Goal: Task Accomplishment & Management: Manage account settings

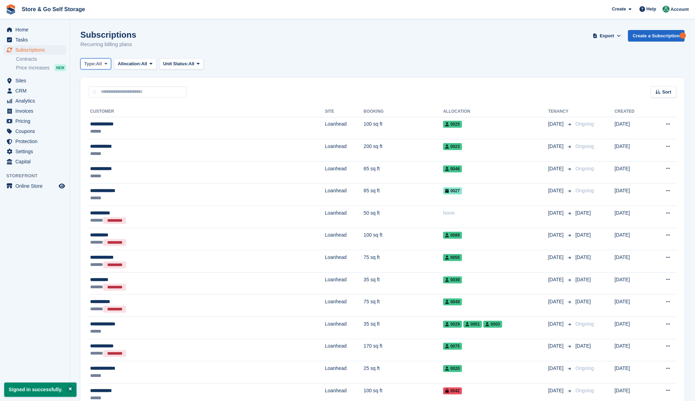
click at [101, 67] on span "All" at bounding box center [99, 63] width 6 height 7
click at [106, 128] on link "Ending" at bounding box center [114, 130] width 61 height 13
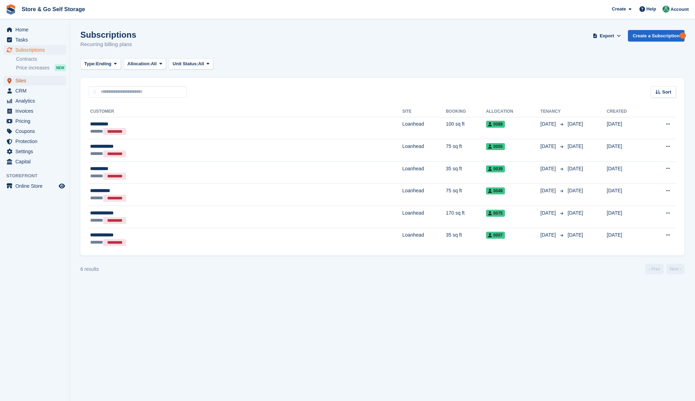
click at [41, 85] on span "Sites" at bounding box center [36, 81] width 42 height 10
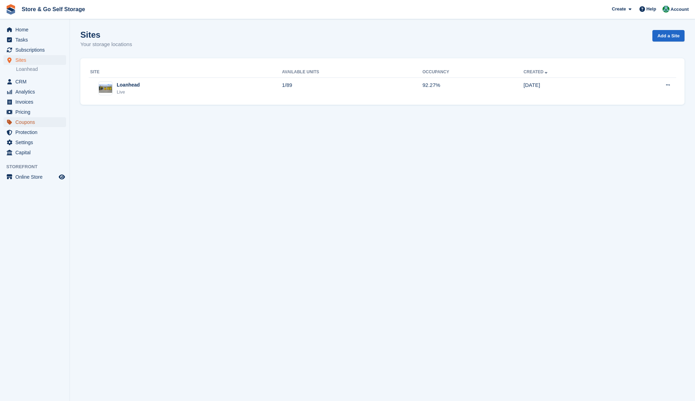
click at [33, 122] on span "Coupons" at bounding box center [36, 122] width 42 height 10
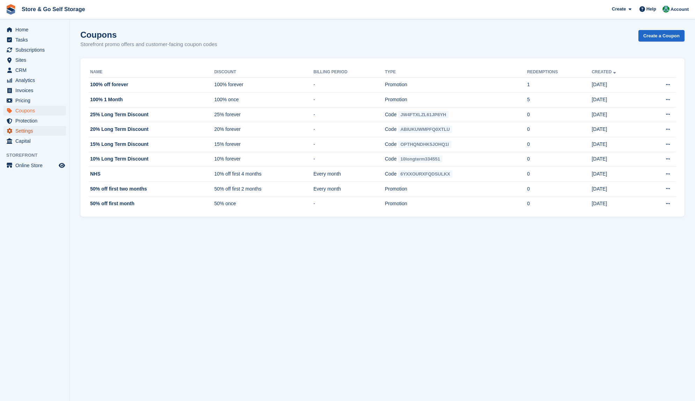
click at [23, 135] on span "Settings" at bounding box center [36, 131] width 42 height 10
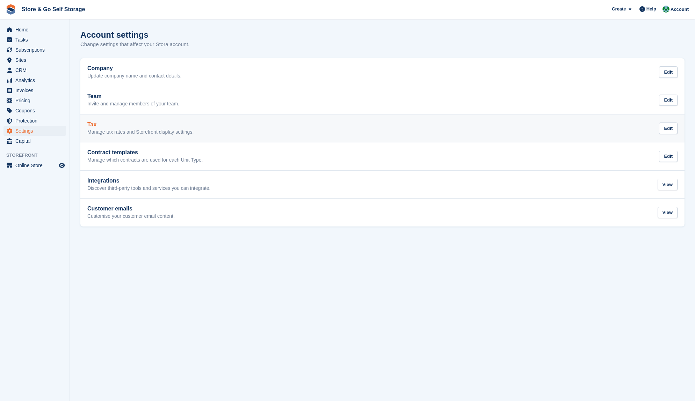
click at [167, 134] on p "Manage tax rates and Storefront display settings." at bounding box center [140, 132] width 106 height 6
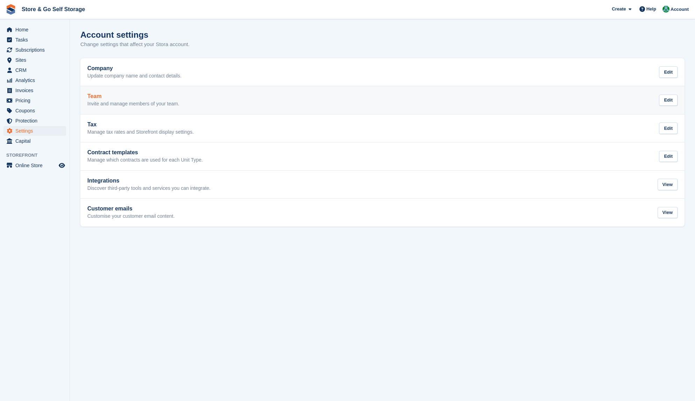
click at [114, 104] on p "Invite and manage members of your team." at bounding box center [133, 104] width 92 height 6
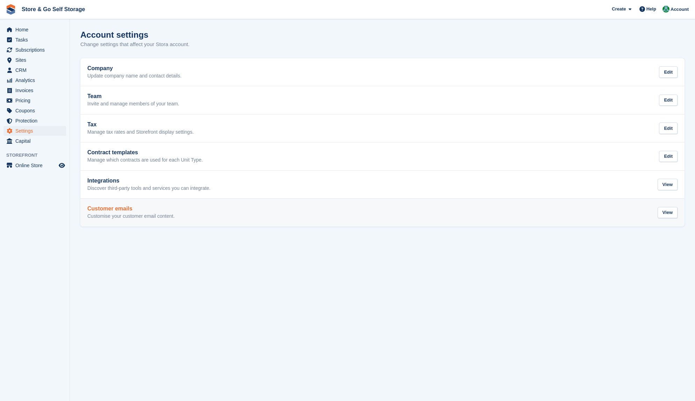
click at [121, 216] on p "Customise your customer email content." at bounding box center [130, 216] width 87 height 6
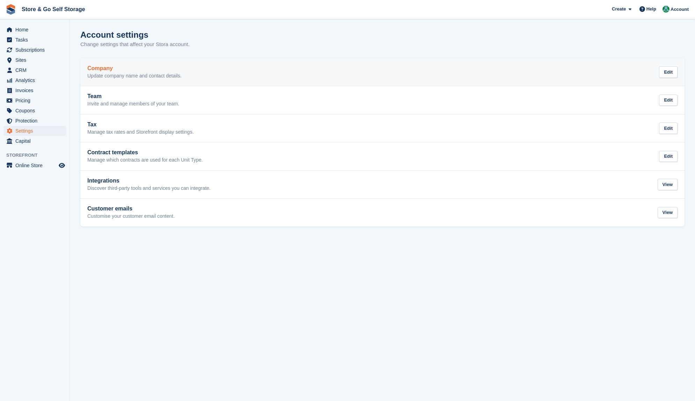
click at [142, 83] on link "Company Update company name and contact details. Edit" at bounding box center [382, 72] width 604 height 28
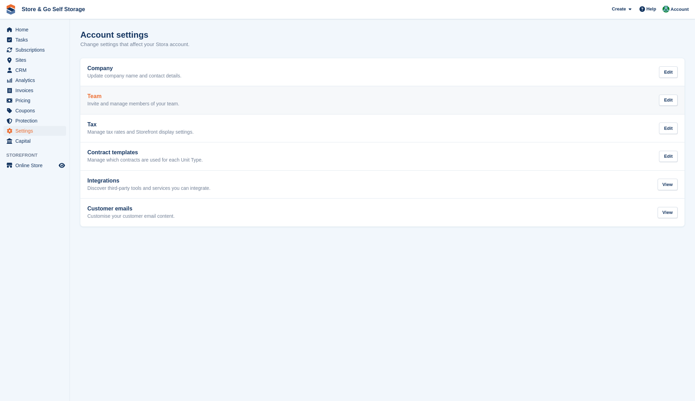
click at [140, 103] on p "Invite and manage members of your team." at bounding box center [133, 104] width 92 height 6
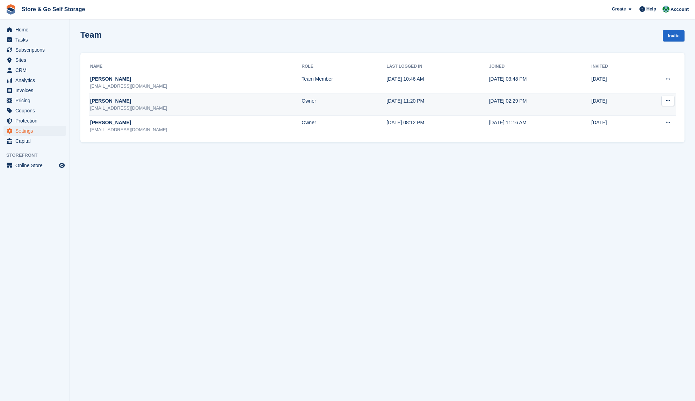
click at [667, 104] on button at bounding box center [667, 101] width 13 height 10
click at [644, 128] on p "Delete team member" at bounding box center [640, 129] width 61 height 9
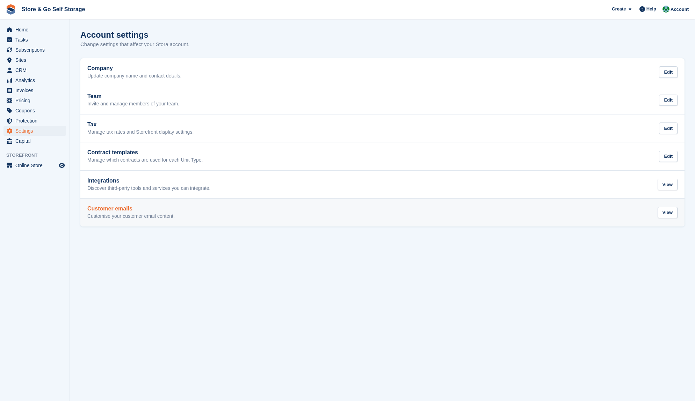
click at [114, 206] on h2 "Customer emails" at bounding box center [130, 209] width 87 height 6
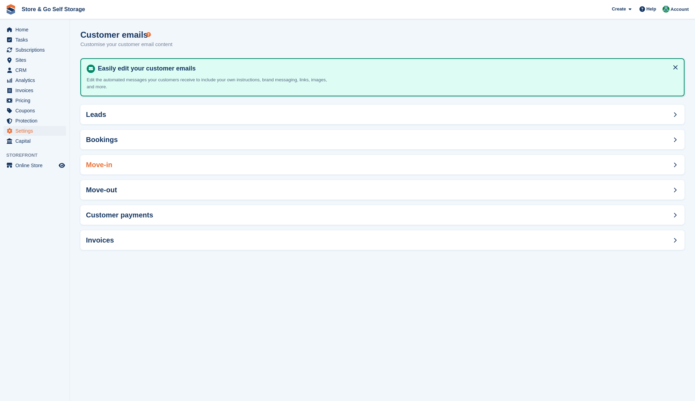
click at [119, 165] on div "Move-in" at bounding box center [382, 165] width 604 height 20
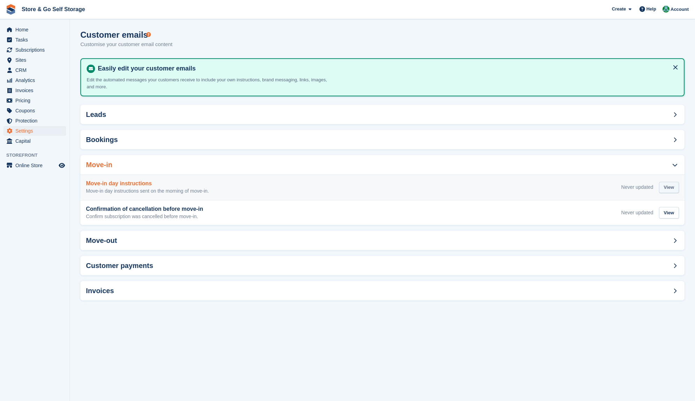
click at [667, 186] on div "View" at bounding box center [669, 188] width 20 height 12
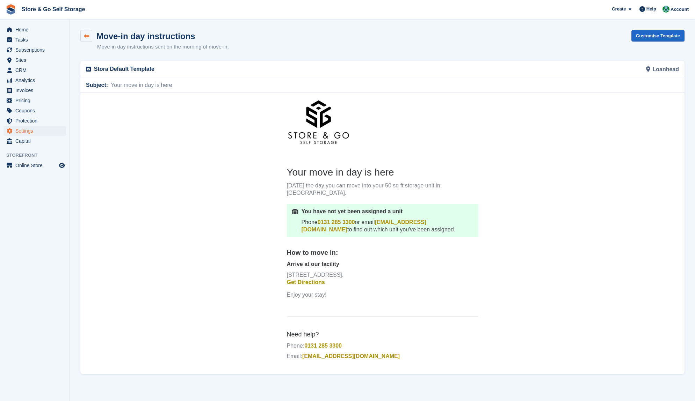
click at [92, 32] on link at bounding box center [86, 36] width 12 height 12
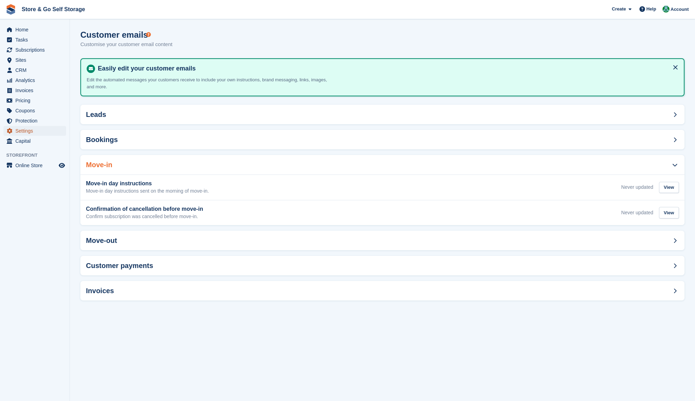
click at [31, 133] on span "Settings" at bounding box center [36, 131] width 42 height 10
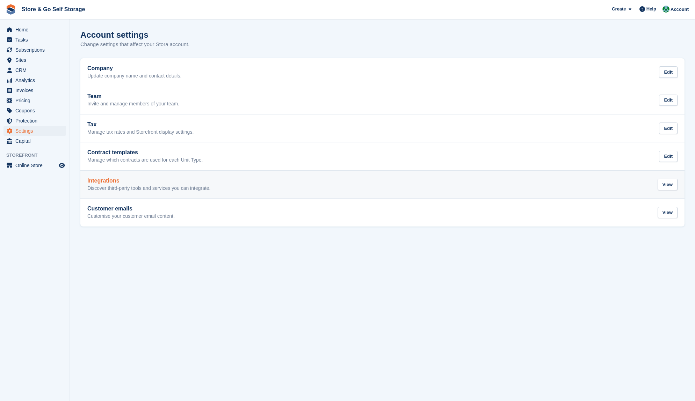
click at [114, 186] on p "Discover third-party tools and services you can integrate." at bounding box center [148, 189] width 123 height 6
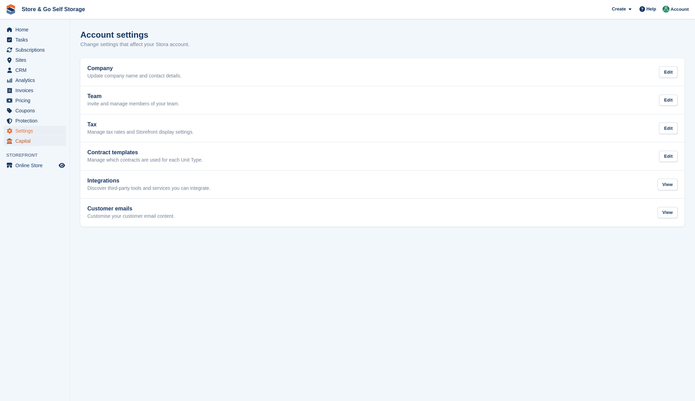
click at [31, 140] on span "Capital" at bounding box center [36, 141] width 42 height 10
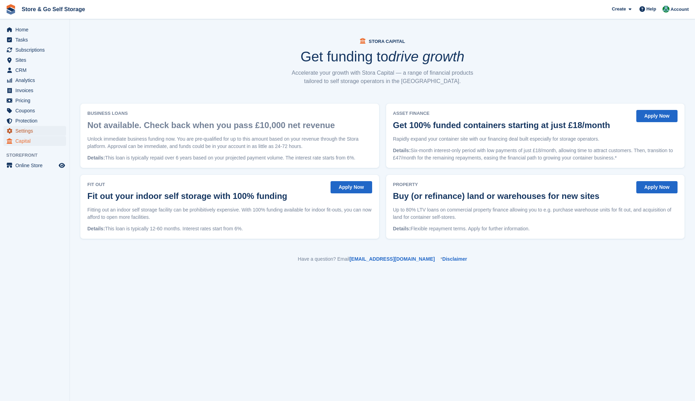
click at [32, 131] on span "Settings" at bounding box center [36, 131] width 42 height 10
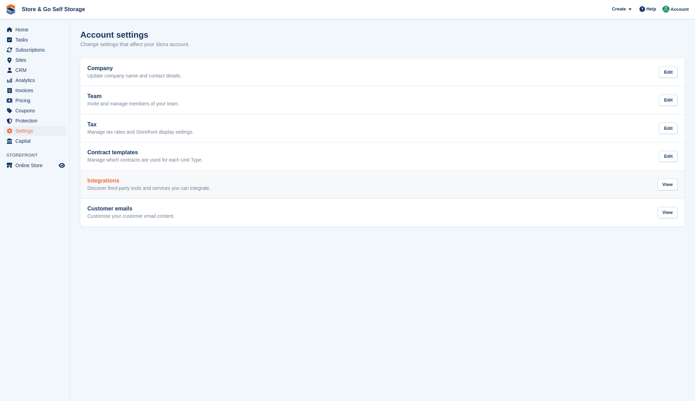
click at [125, 190] on p "Discover third-party tools and services you can integrate." at bounding box center [148, 189] width 123 height 6
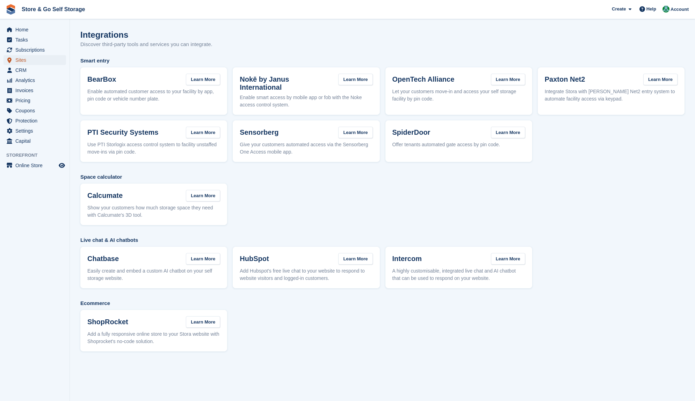
click at [24, 63] on span "Sites" at bounding box center [36, 60] width 42 height 10
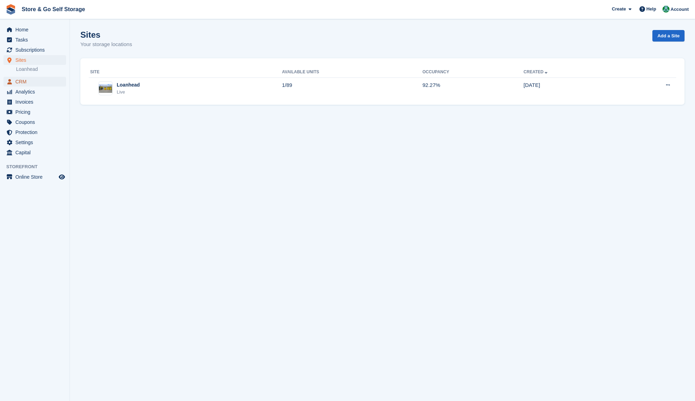
click at [25, 80] on span "CRM" at bounding box center [36, 82] width 42 height 10
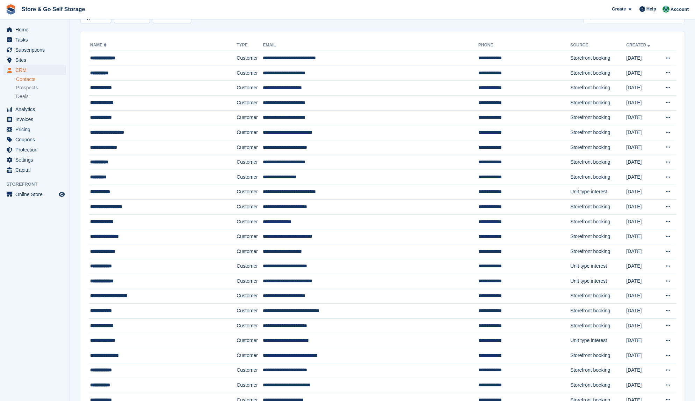
scroll to position [35, 0]
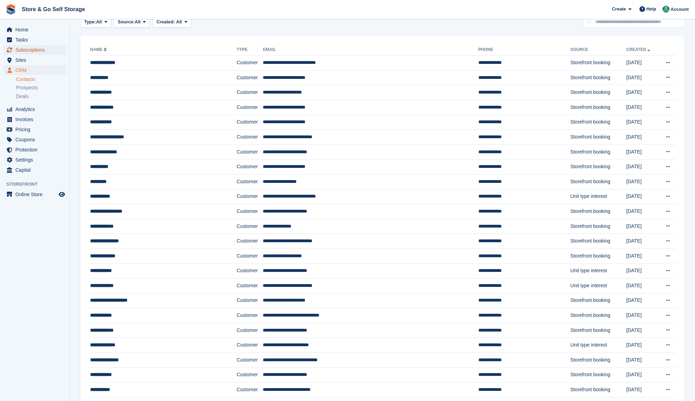
click at [20, 55] on span "Subscriptions" at bounding box center [36, 50] width 42 height 10
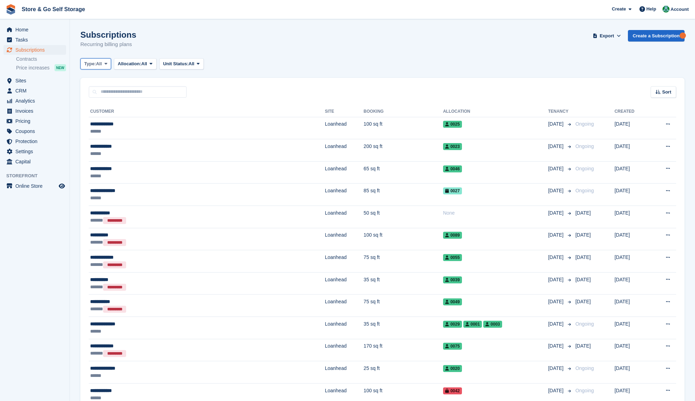
click at [102, 66] on span "All" at bounding box center [99, 63] width 6 height 7
click at [107, 107] on link "Previous" at bounding box center [114, 105] width 61 height 13
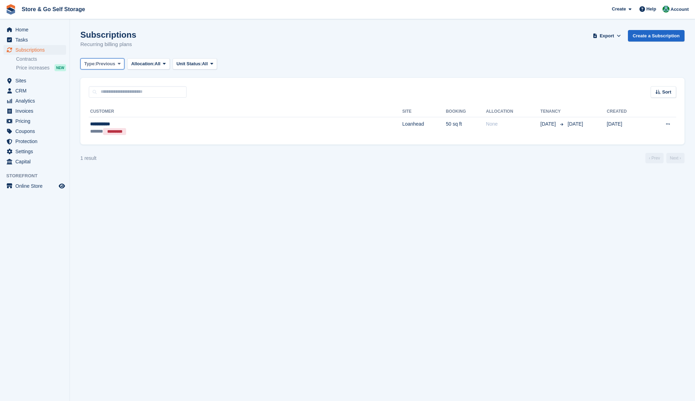
click at [103, 66] on span "Previous" at bounding box center [105, 63] width 19 height 7
click at [105, 79] on link "All" at bounding box center [114, 80] width 61 height 13
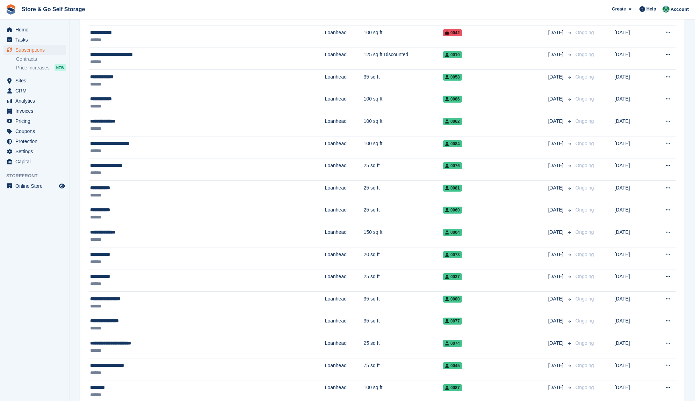
scroll to position [232, 0]
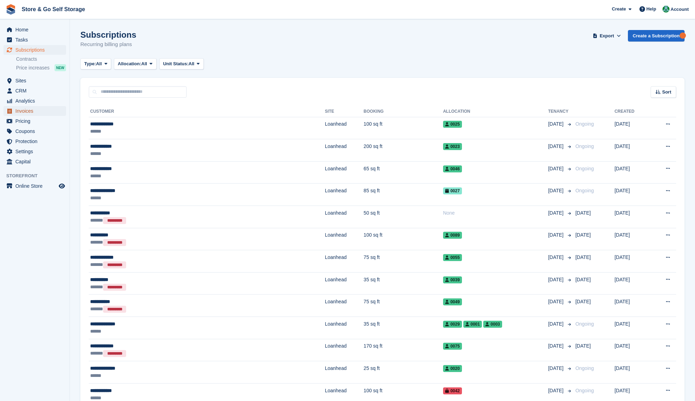
click at [29, 115] on span "Invoices" at bounding box center [36, 111] width 42 height 10
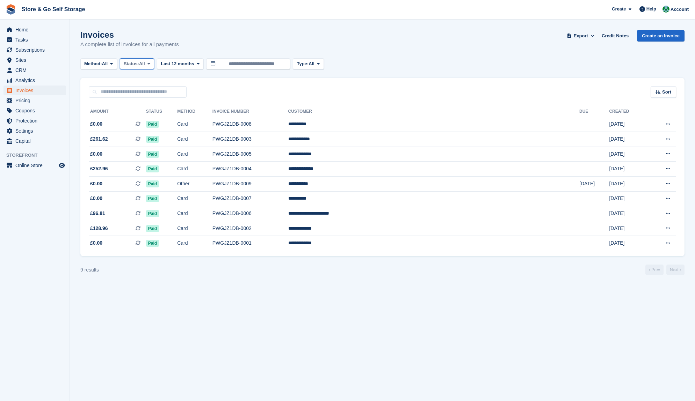
click at [138, 67] on span "Status:" at bounding box center [131, 63] width 15 height 7
click at [142, 117] on link "Open" at bounding box center [153, 118] width 61 height 13
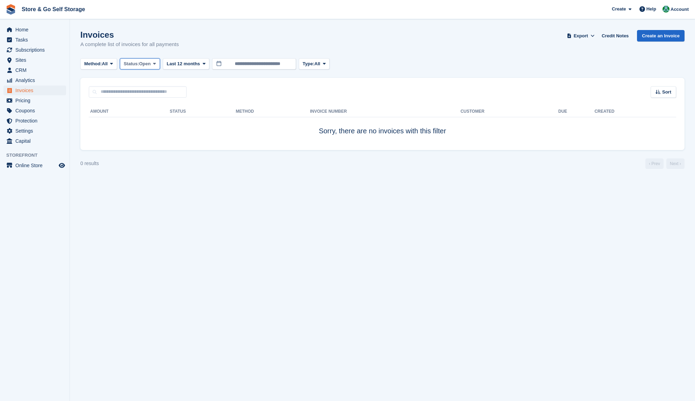
click at [131, 67] on span "Status:" at bounding box center [131, 63] width 15 height 7
click at [132, 78] on link "All" at bounding box center [153, 80] width 61 height 13
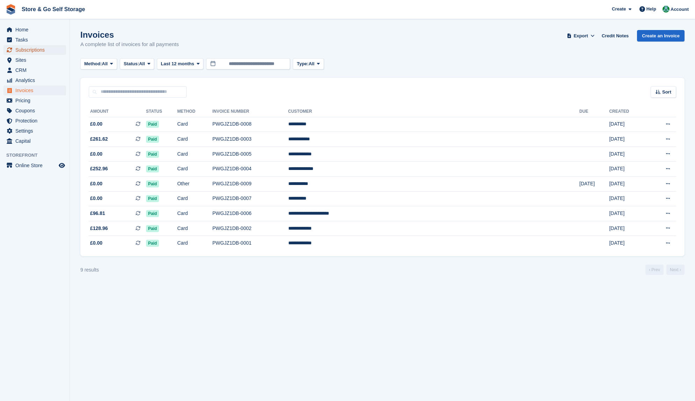
click at [37, 53] on span "Subscriptions" at bounding box center [36, 50] width 42 height 10
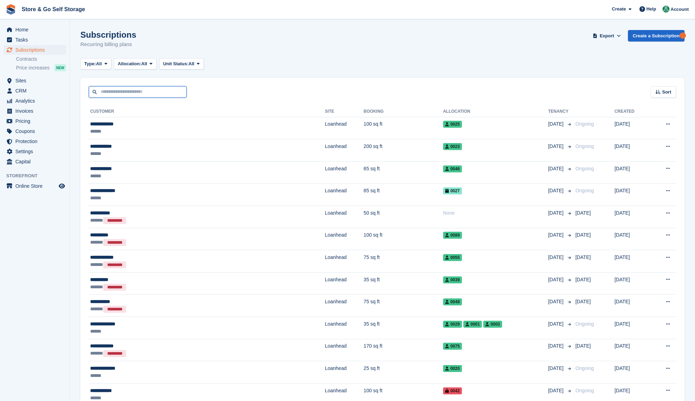
click at [109, 92] on input "text" at bounding box center [138, 92] width 98 height 12
type input "****"
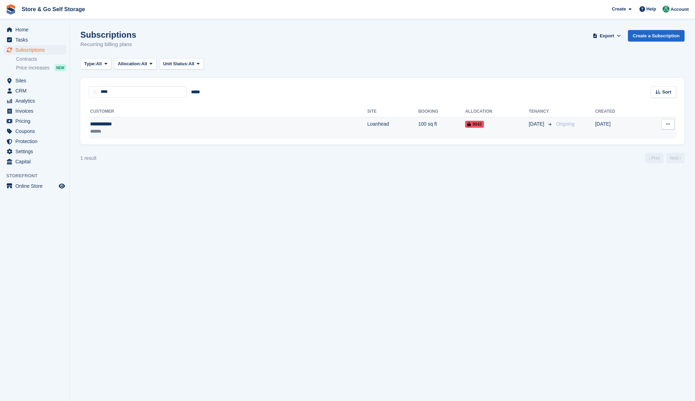
click at [136, 122] on div "**********" at bounding box center [149, 124] width 118 height 7
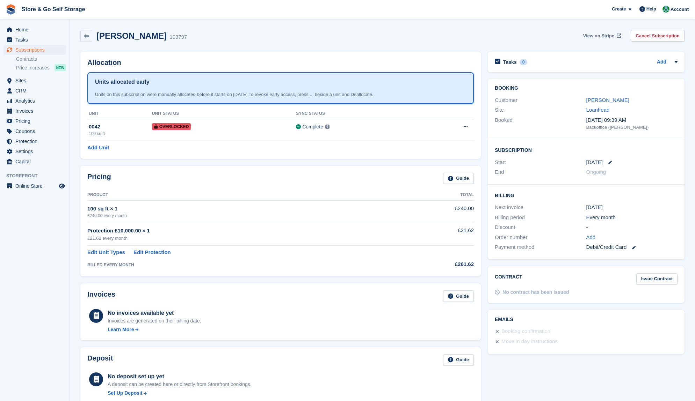
click at [595, 37] on span "View on Stripe" at bounding box center [598, 35] width 31 height 7
click at [606, 34] on span "View on Stripe" at bounding box center [598, 35] width 31 height 7
click at [31, 114] on span "Invoices" at bounding box center [36, 111] width 42 height 10
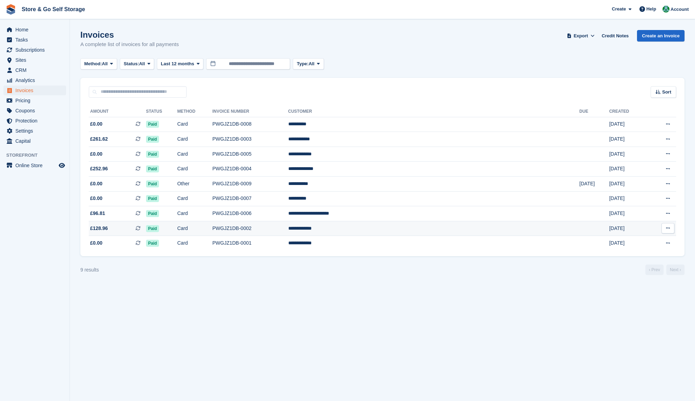
click at [133, 225] on span "£128.96 This is a recurring subscription invoice." at bounding box center [117, 228] width 57 height 7
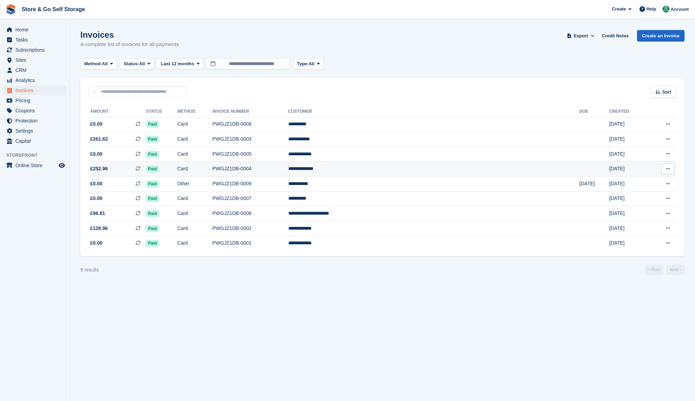
click at [131, 167] on span "£252.96 This is a recurring subscription invoice." at bounding box center [117, 168] width 57 height 7
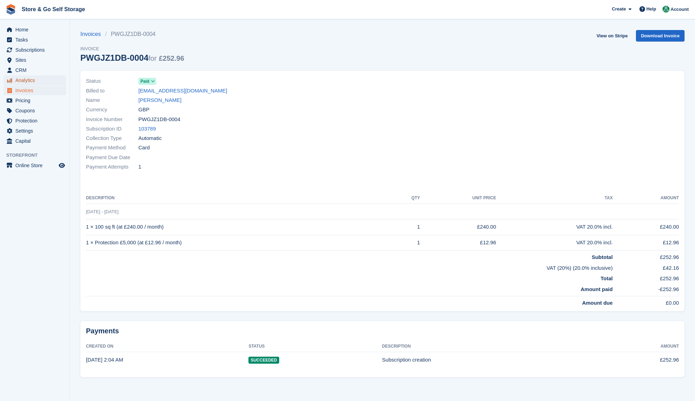
click at [36, 83] on span "Analytics" at bounding box center [36, 80] width 42 height 10
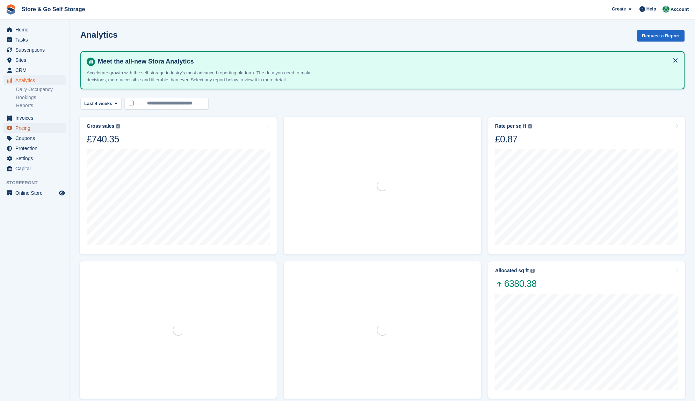
click at [36, 129] on span "Pricing" at bounding box center [36, 128] width 42 height 10
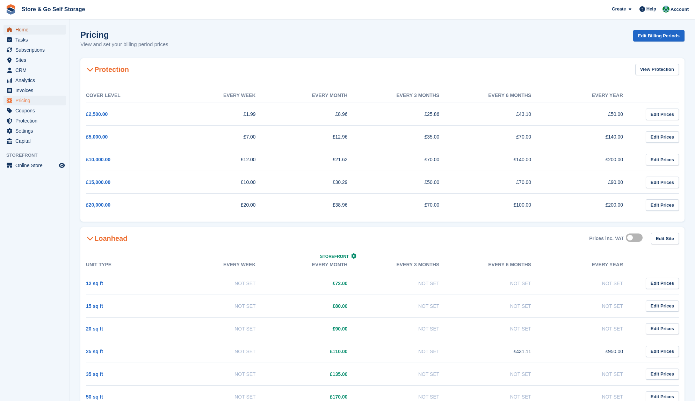
click at [26, 33] on span "Home" at bounding box center [36, 30] width 42 height 10
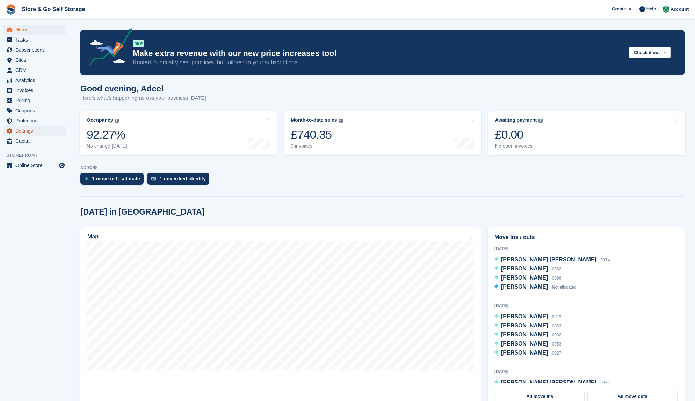
click at [24, 132] on span "Settings" at bounding box center [36, 131] width 42 height 10
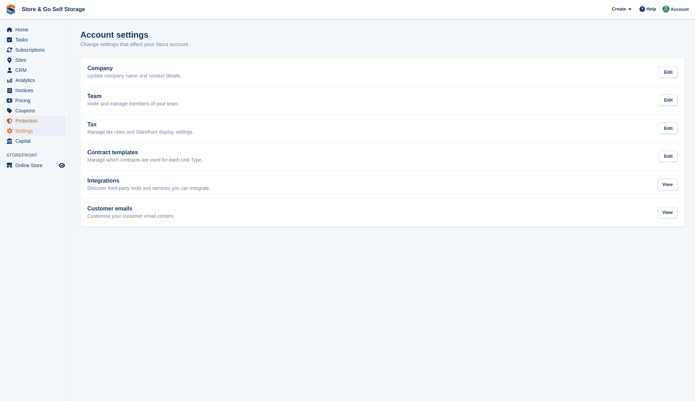
click at [35, 119] on span "Protection" at bounding box center [36, 121] width 42 height 10
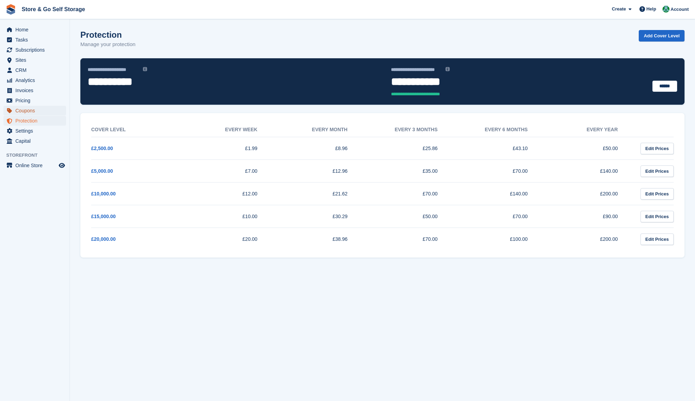
click at [31, 114] on span "Coupons" at bounding box center [36, 111] width 42 height 10
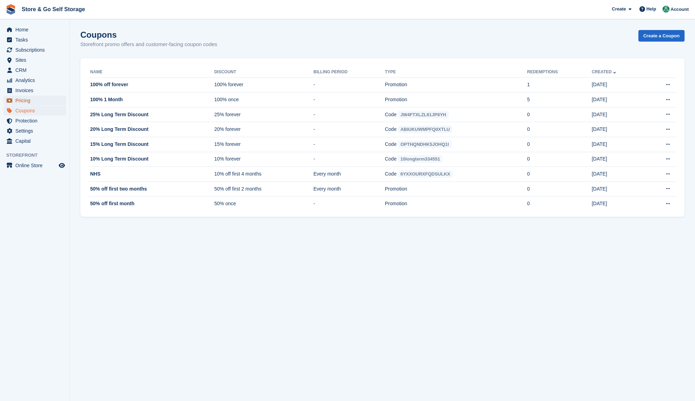
click at [29, 104] on span "Pricing" at bounding box center [36, 101] width 42 height 10
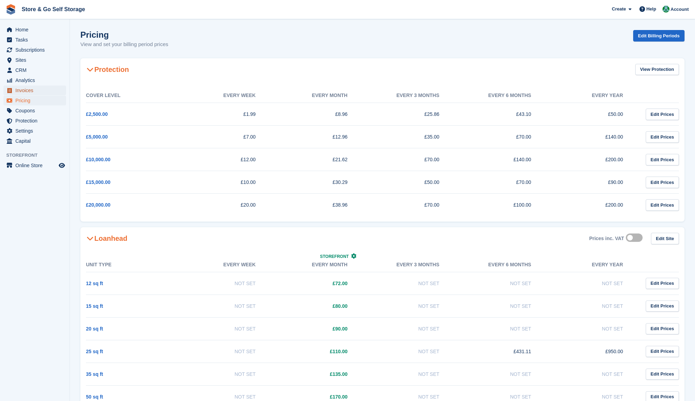
click at [33, 92] on span "Invoices" at bounding box center [36, 91] width 42 height 10
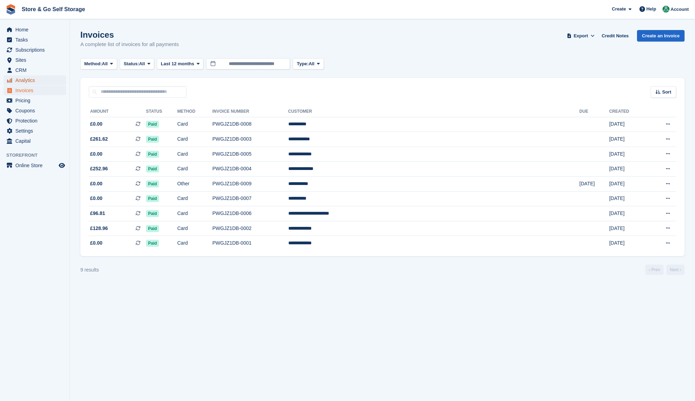
click at [30, 82] on span "Analytics" at bounding box center [36, 80] width 42 height 10
